Goal: Task Accomplishment & Management: Manage account settings

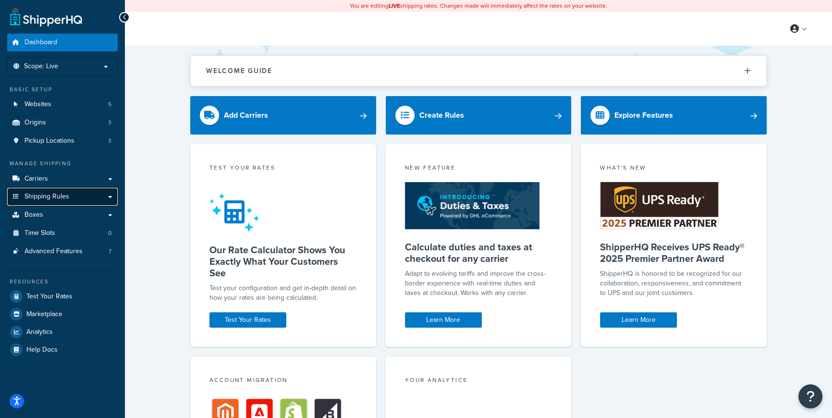
click at [56, 197] on span "Shipping Rules" at bounding box center [47, 197] width 45 height 8
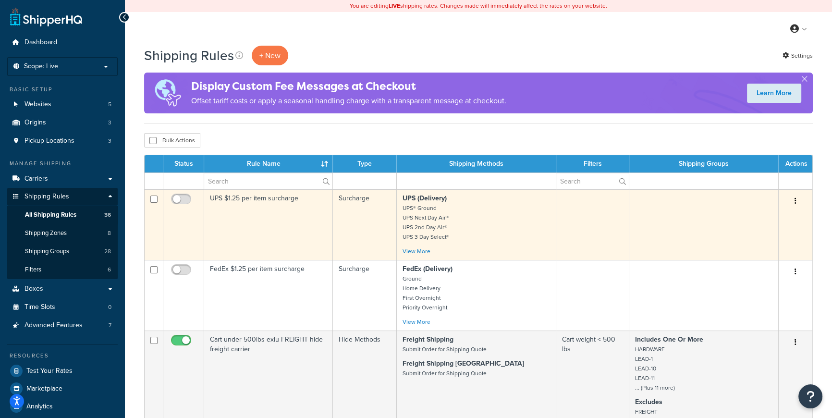
click at [718, 222] on td at bounding box center [703, 224] width 149 height 71
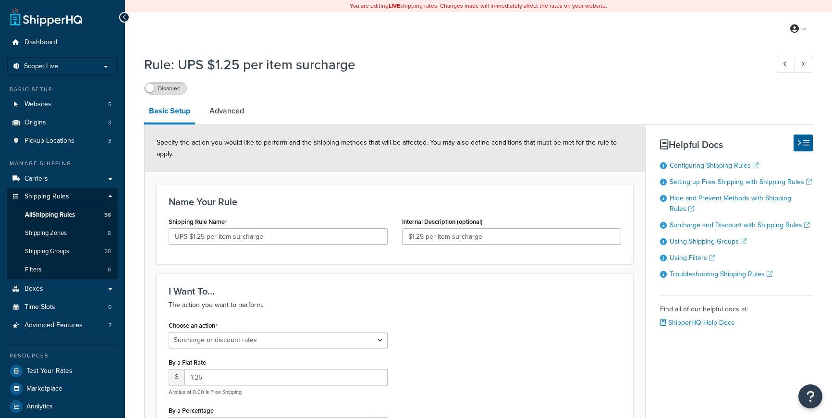
select select "SURCHARGE"
select select "ITEM"
click at [65, 70] on p "Scope: Live" at bounding box center [63, 66] width 102 height 8
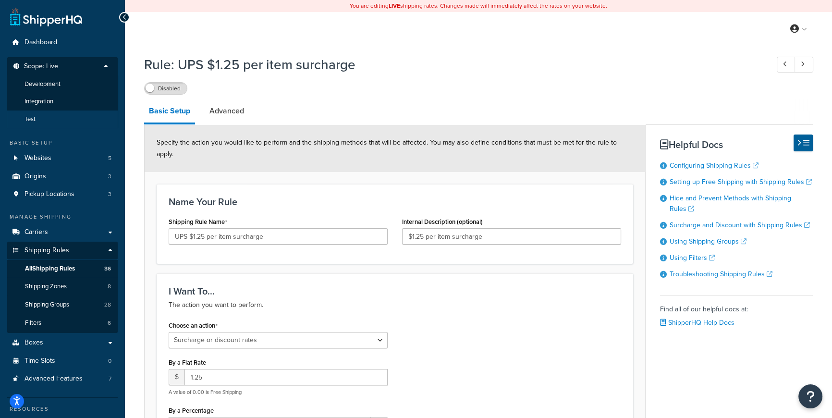
click at [41, 119] on li "Test" at bounding box center [62, 120] width 111 height 18
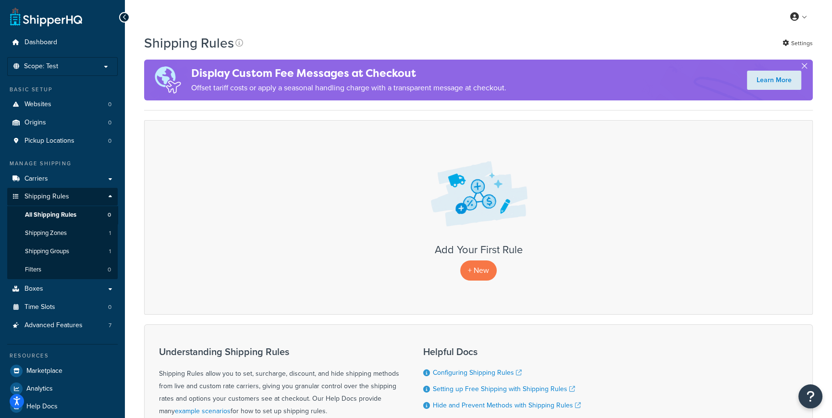
click at [803, 67] on button "button" at bounding box center [804, 68] width 2 height 2
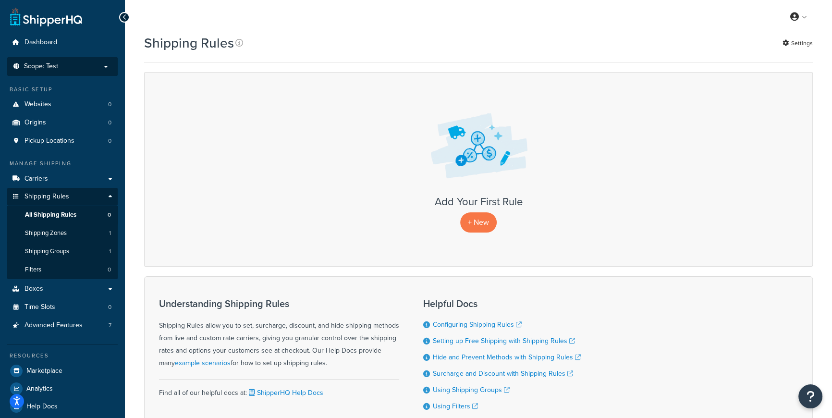
click at [91, 65] on p "Scope: Test" at bounding box center [63, 66] width 102 height 8
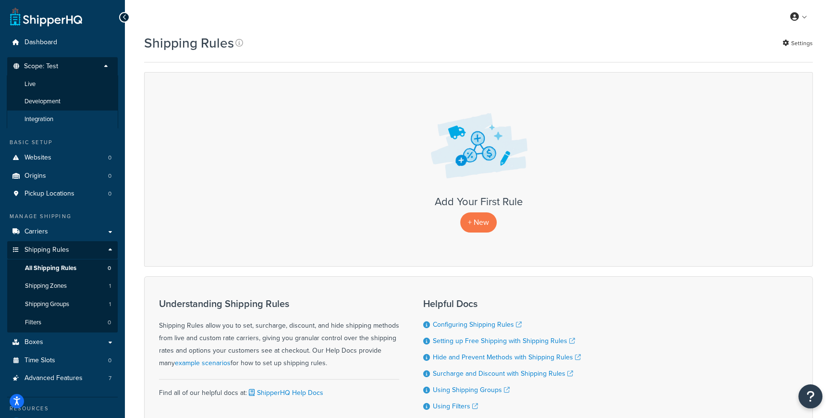
click at [41, 115] on span "Integration" at bounding box center [39, 119] width 29 height 8
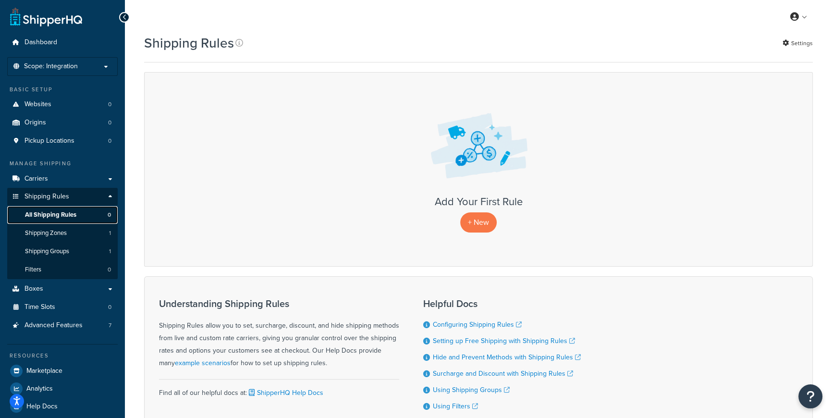
click at [64, 211] on span "All Shipping Rules" at bounding box center [50, 215] width 51 height 8
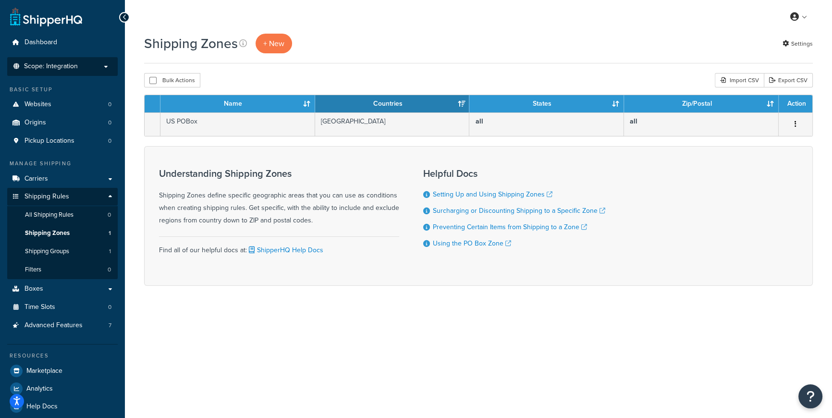
click at [92, 65] on p "Scope: Integration" at bounding box center [63, 66] width 102 height 8
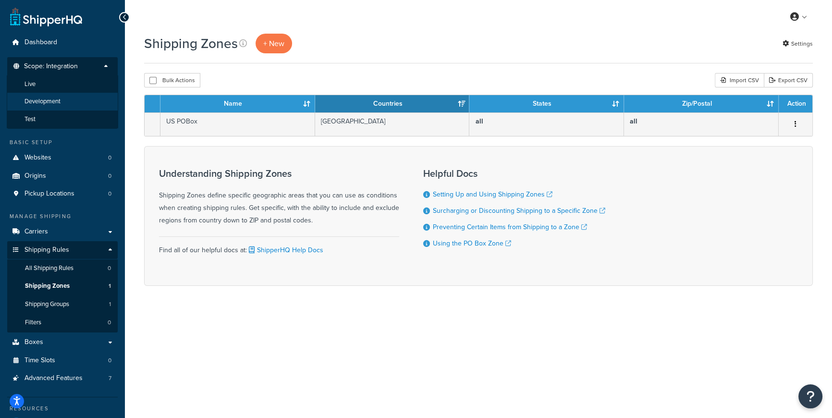
click at [49, 99] on span "Development" at bounding box center [43, 102] width 36 height 8
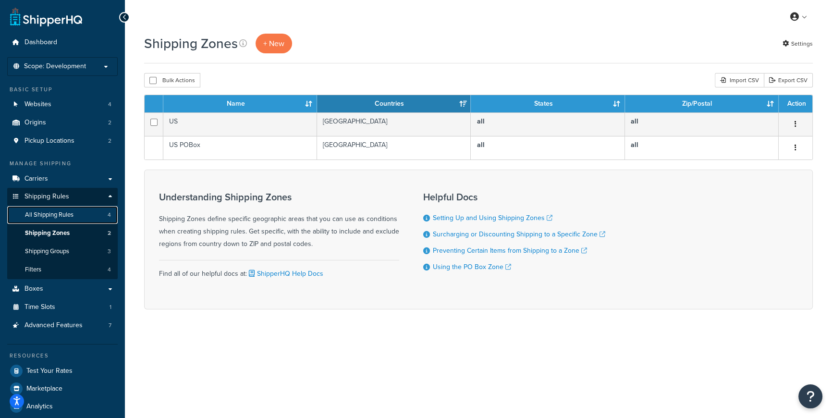
click at [47, 215] on span "All Shipping Rules" at bounding box center [49, 215] width 49 height 8
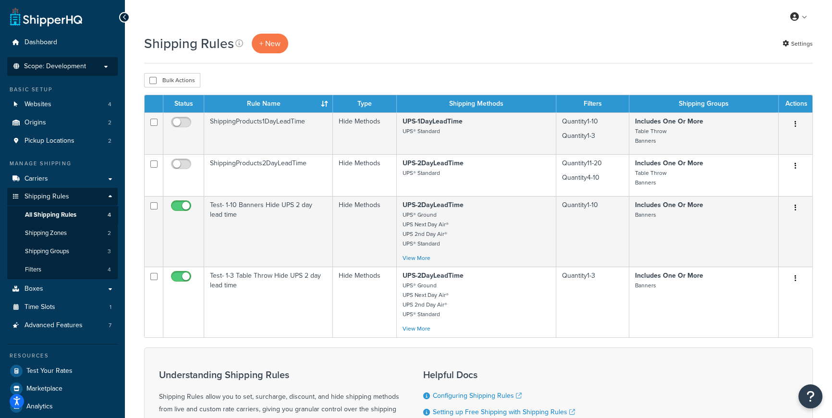
click at [94, 66] on p "Scope: Development" at bounding box center [63, 66] width 102 height 8
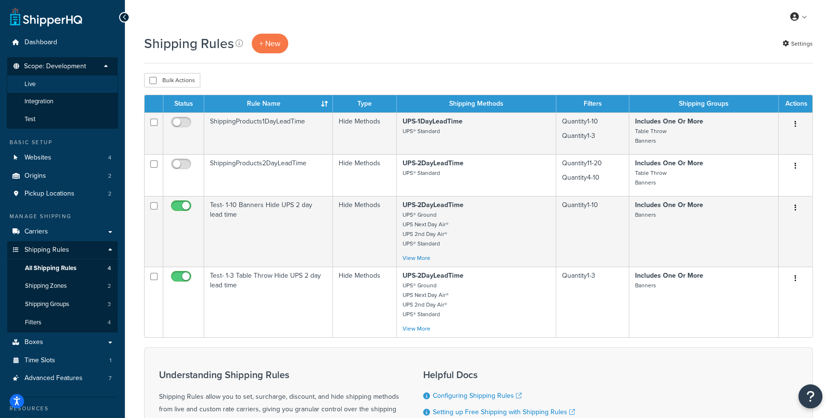
click at [33, 83] on span "Live" at bounding box center [30, 84] width 11 height 8
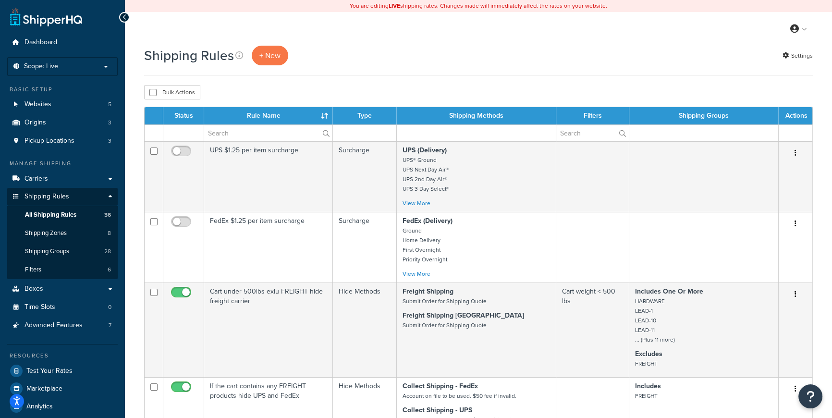
click at [372, 115] on th "Type" at bounding box center [365, 115] width 64 height 17
click at [364, 119] on th "Type" at bounding box center [365, 115] width 64 height 17
click at [806, 57] on link "Settings" at bounding box center [798, 55] width 30 height 13
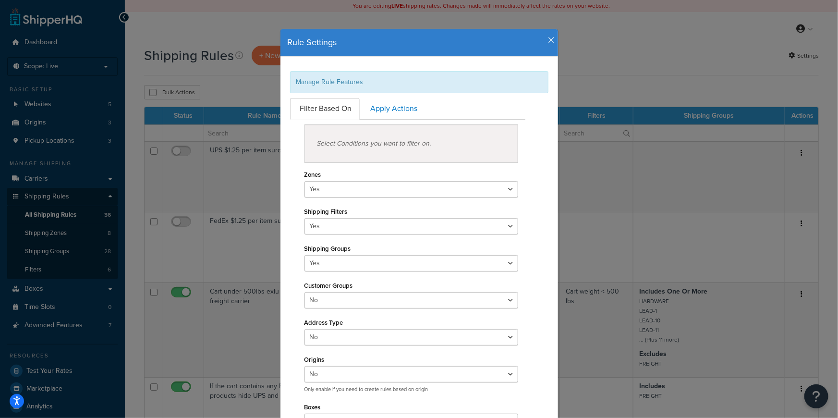
click at [549, 41] on icon "button" at bounding box center [552, 40] width 7 height 9
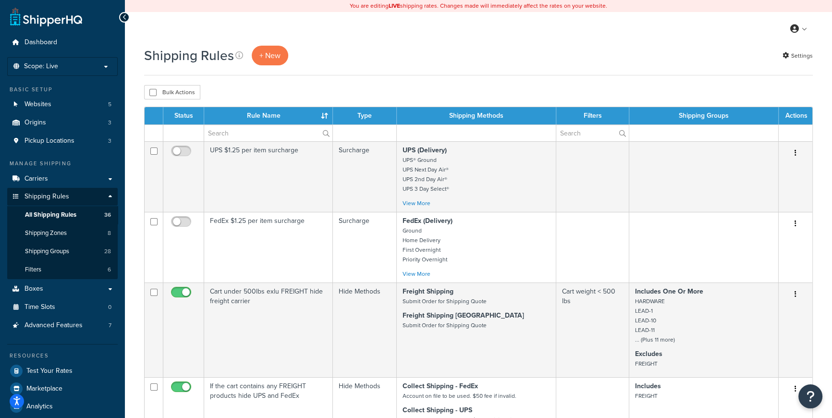
click at [602, 91] on div "Bulk Actions Duplicate [GEOGRAPHIC_DATA]" at bounding box center [478, 92] width 669 height 14
